Goal: Check status: Check status

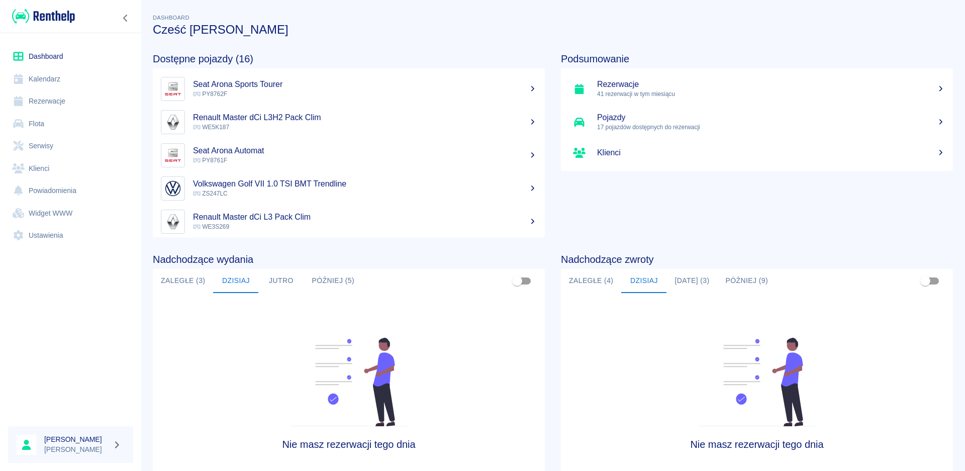
click at [180, 280] on button "Zaległe (3)" at bounding box center [183, 281] width 60 height 24
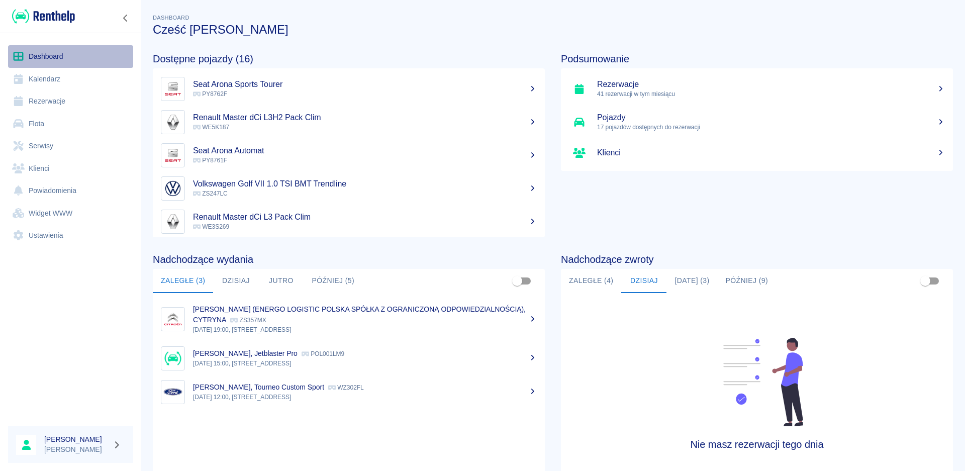
click at [39, 62] on link "Dashboard" at bounding box center [70, 56] width 125 height 23
click at [240, 285] on button "Dzisiaj" at bounding box center [235, 281] width 45 height 24
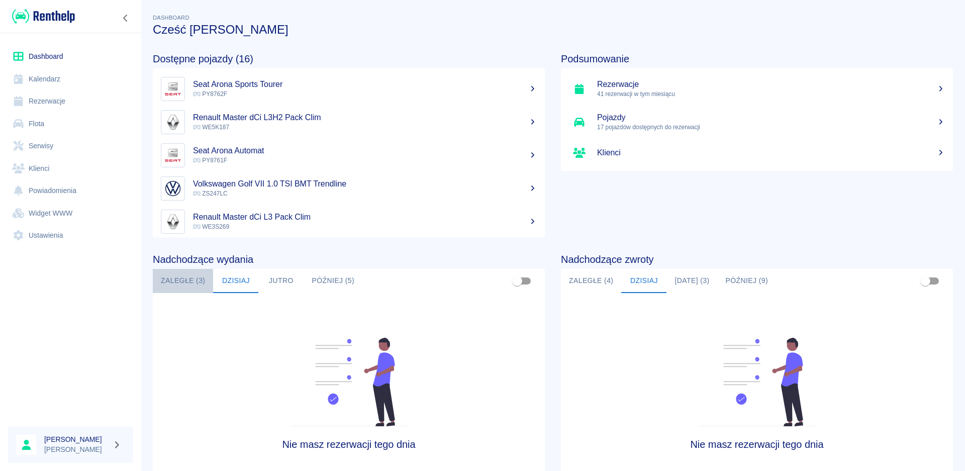
click at [190, 291] on button "Zaległe (3)" at bounding box center [183, 281] width 60 height 24
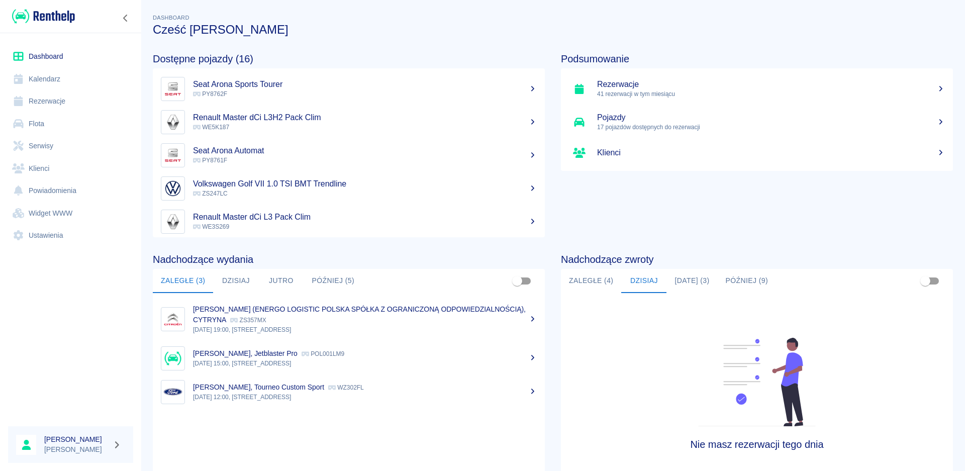
click at [237, 287] on button "Dzisiaj" at bounding box center [235, 281] width 45 height 24
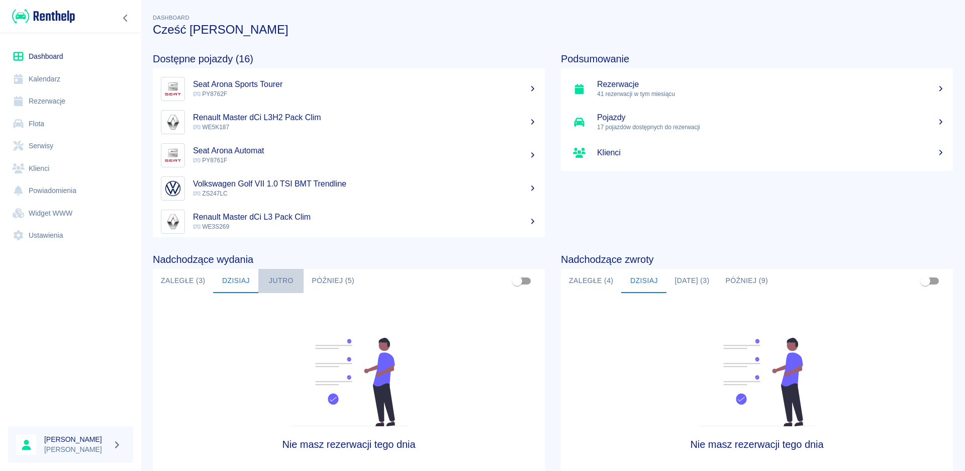
click at [281, 284] on button "Jutro" at bounding box center [280, 281] width 45 height 24
click at [316, 279] on button "Później (5)" at bounding box center [333, 281] width 59 height 24
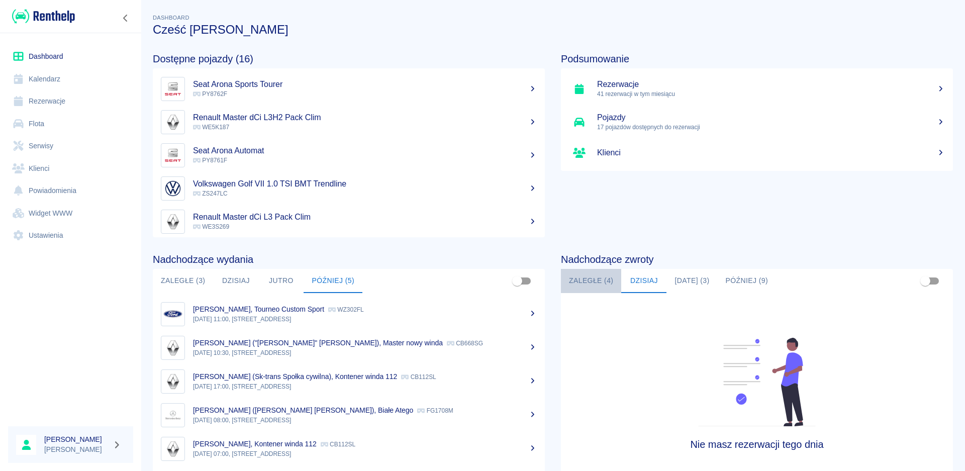
click at [595, 280] on button "Zaległe (4)" at bounding box center [591, 281] width 60 height 24
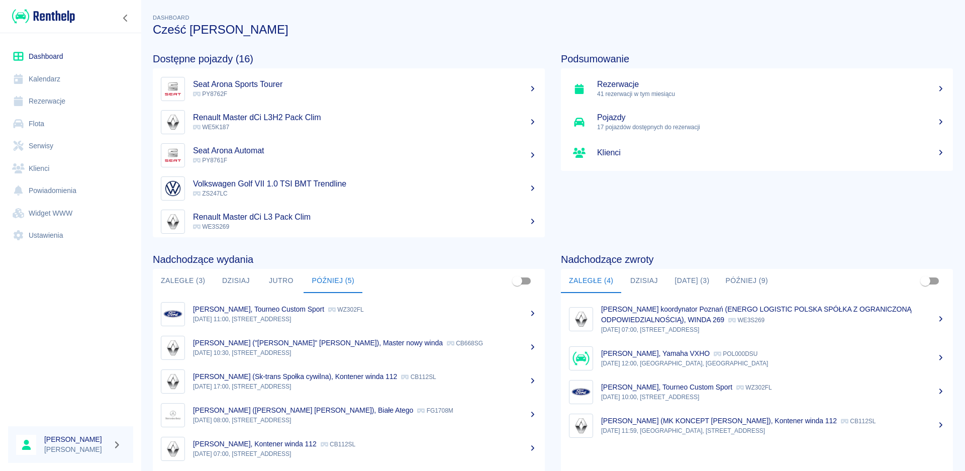
click at [635, 282] on button "Dzisiaj" at bounding box center [643, 281] width 45 height 24
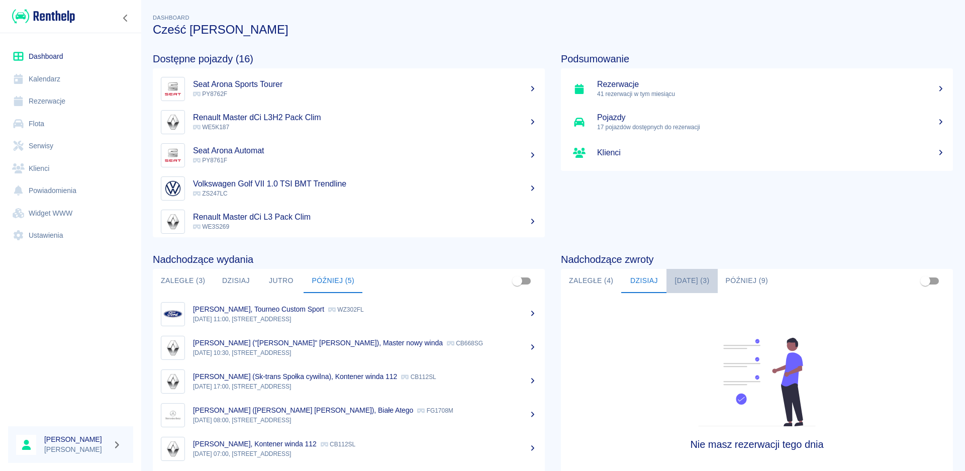
click at [675, 279] on button "[DATE] (3)" at bounding box center [692, 281] width 51 height 24
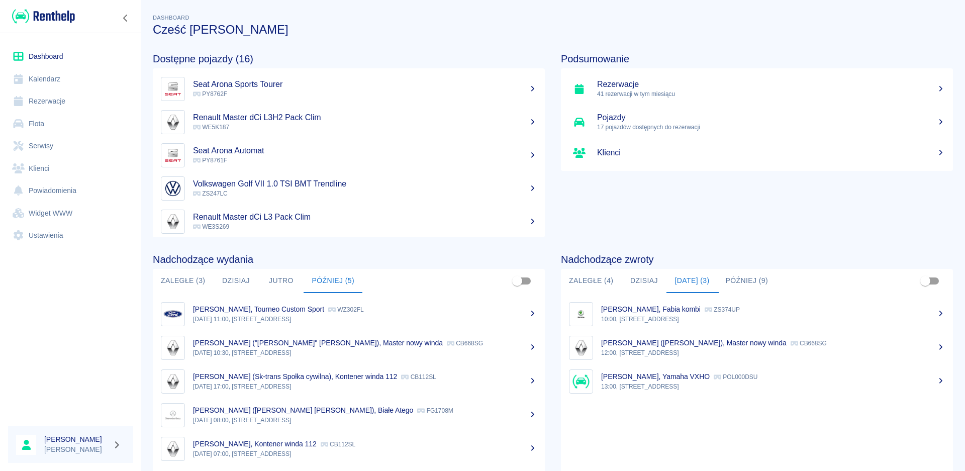
click at [658, 353] on p "12:00, [STREET_ADDRESS]" at bounding box center [773, 352] width 344 height 9
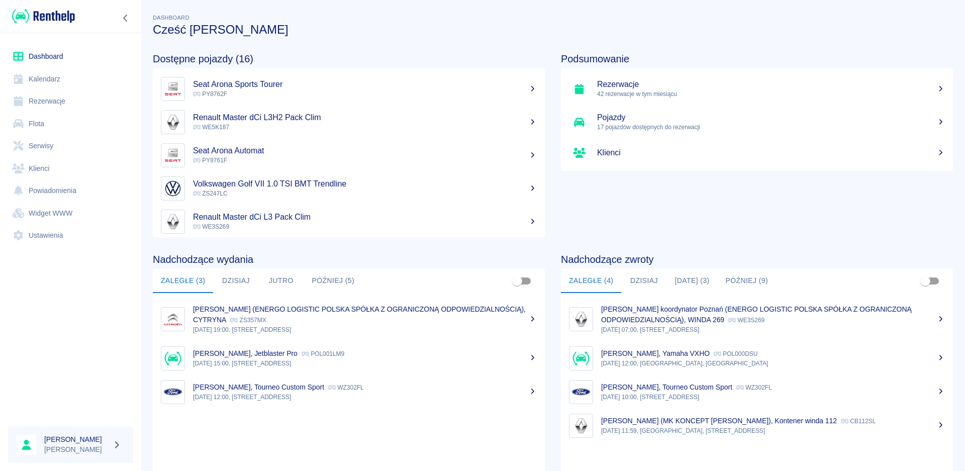
click at [693, 285] on button "[DATE] (3)" at bounding box center [692, 281] width 51 height 24
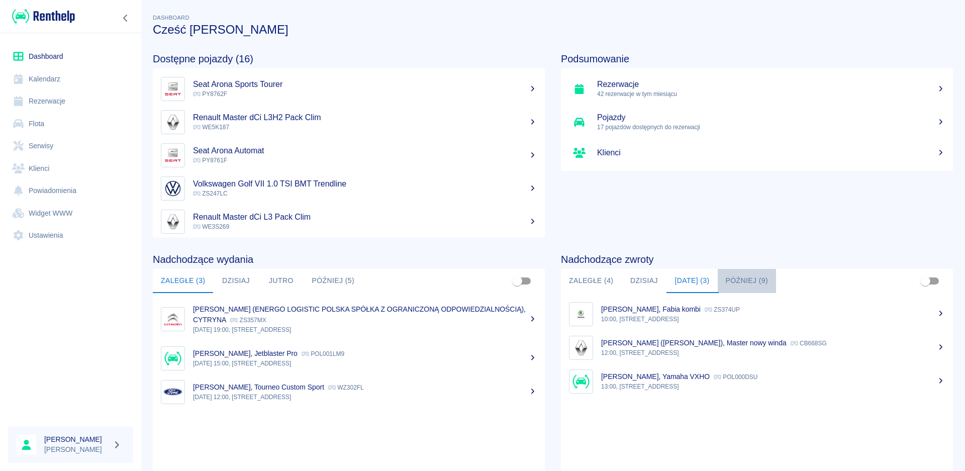
click at [742, 279] on button "Później (9)" at bounding box center [747, 281] width 59 height 24
